Goal: Navigation & Orientation: Find specific page/section

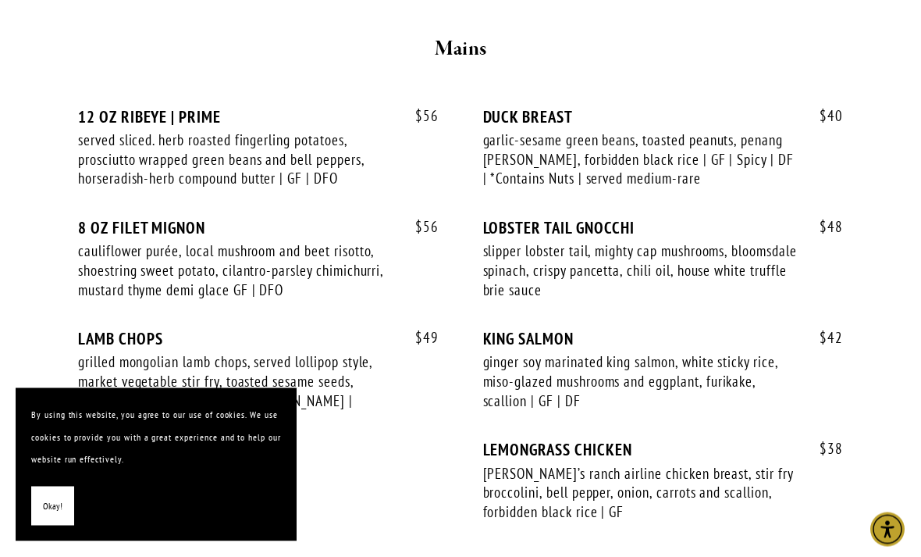
scroll to position [2962, 0]
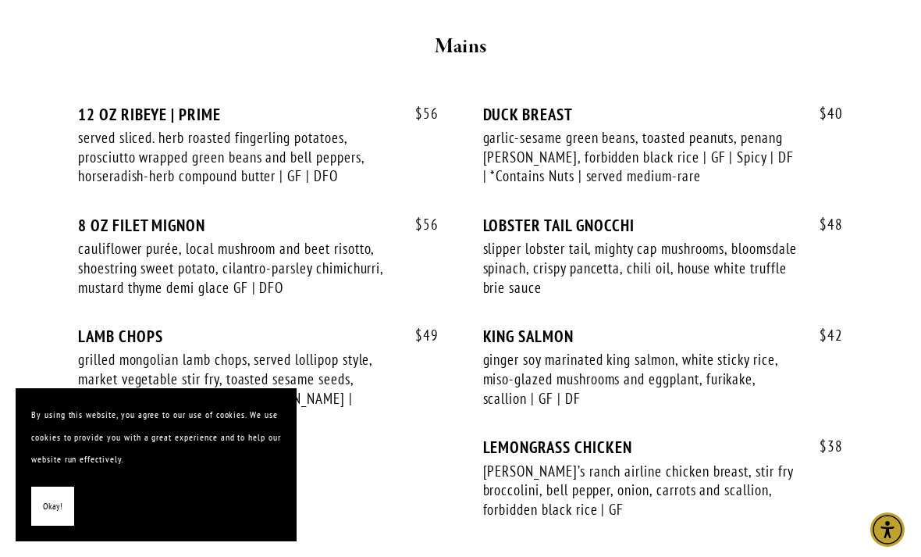
click at [842, 457] on div "$ 38 LEMONGRASS CHICKEN mary’s ranch airline chicken breast, stir fry broccolin…" at bounding box center [663, 492] width 361 height 111
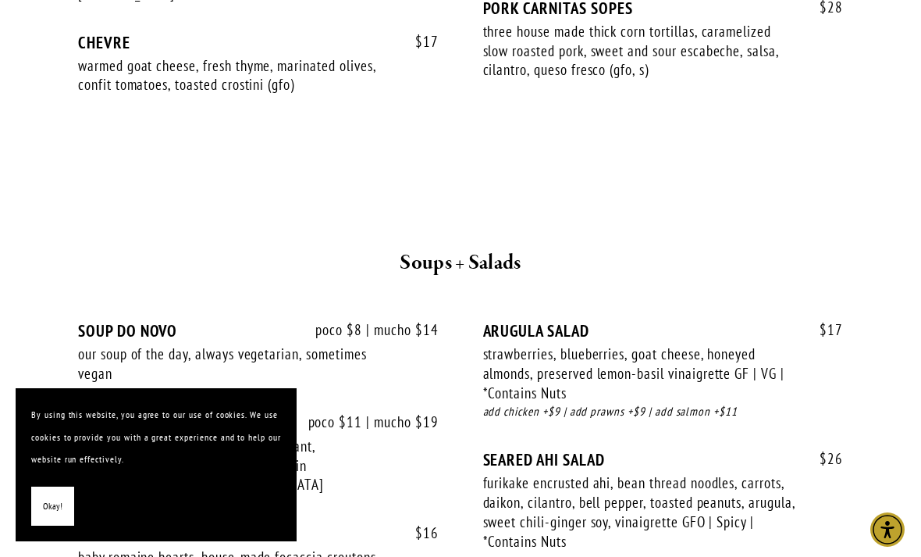
scroll to position [1663, 0]
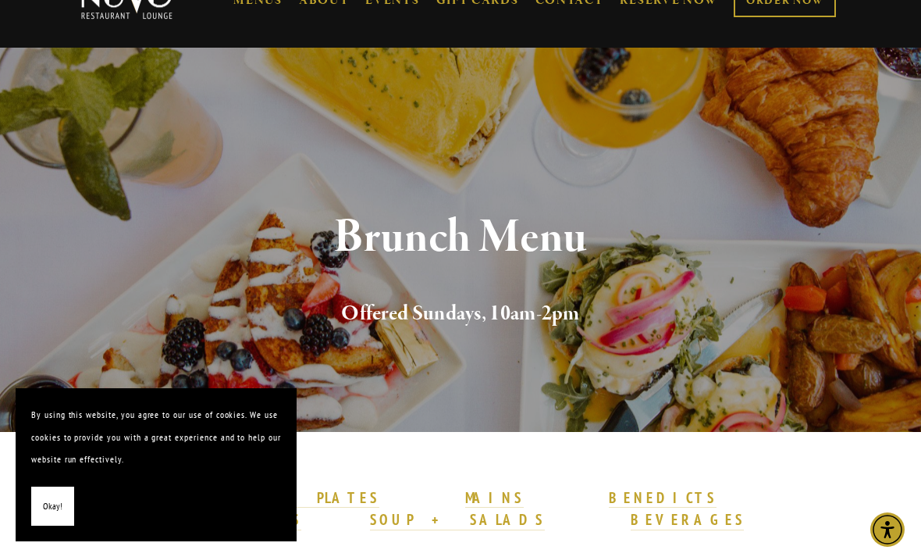
scroll to position [48, 0]
